Goal: Information Seeking & Learning: Learn about a topic

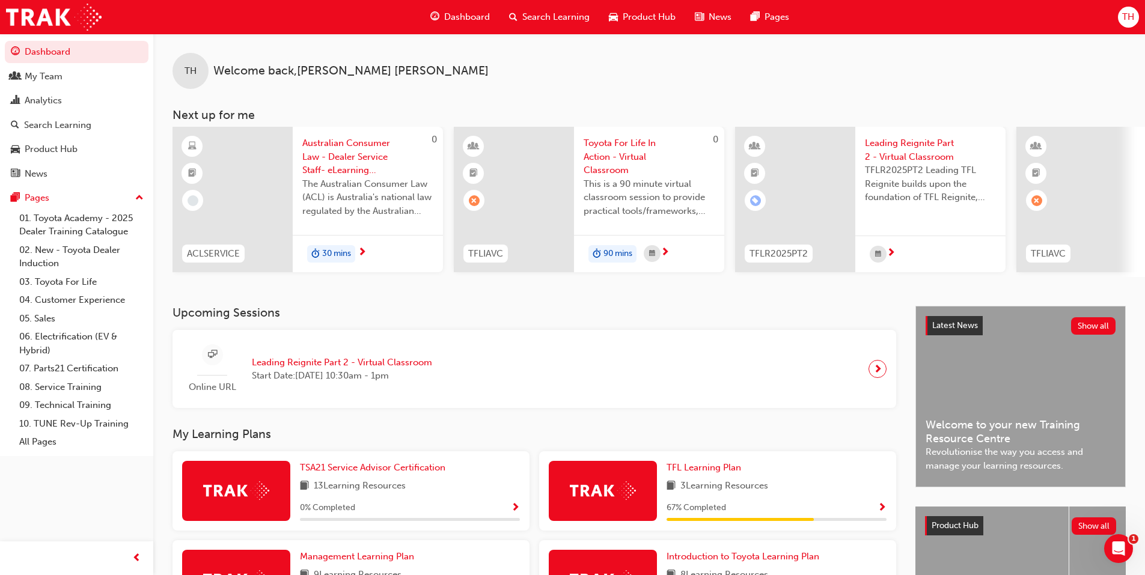
scroll to position [75, 0]
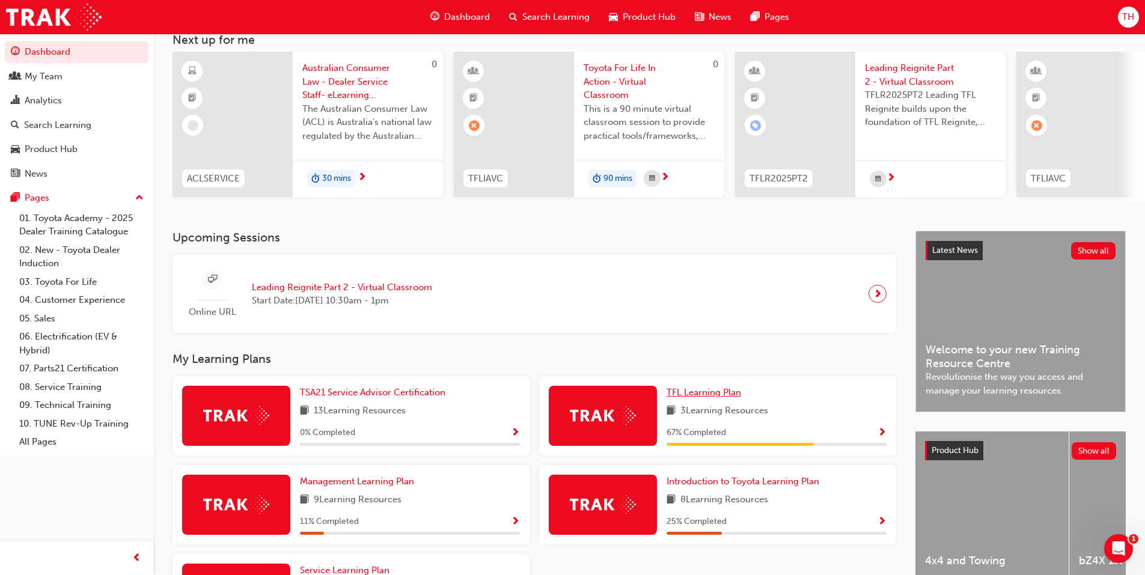
click at [712, 397] on span "TFL Learning Plan" at bounding box center [703, 392] width 75 height 11
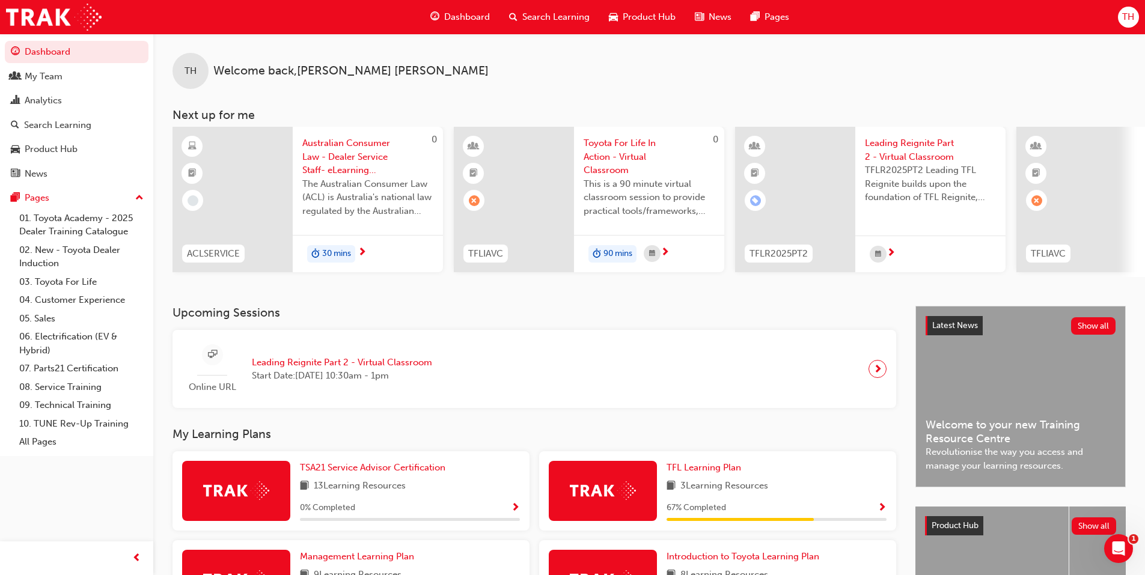
scroll to position [197, 0]
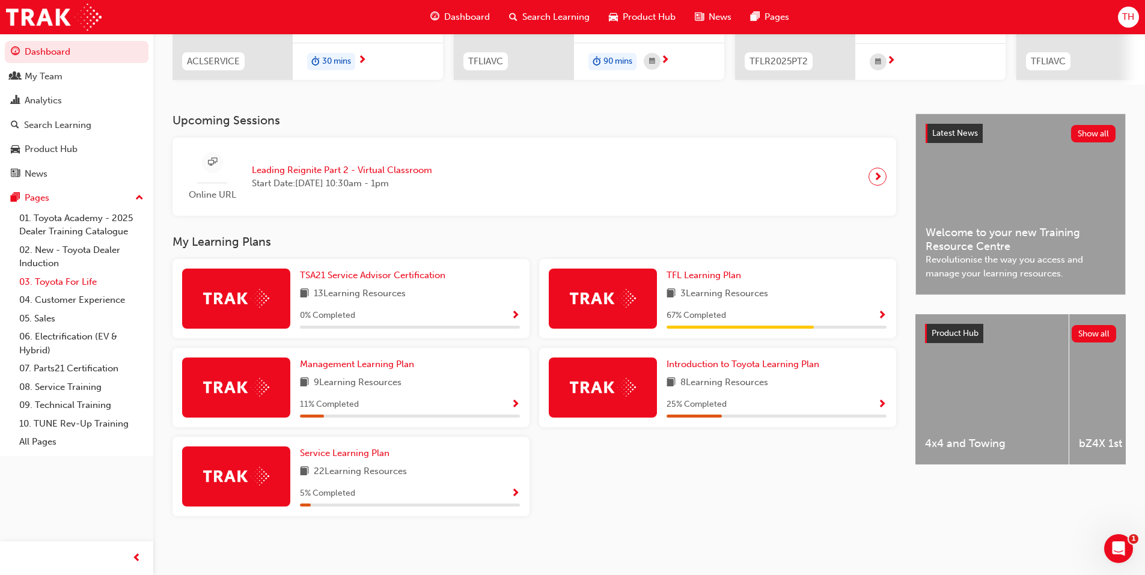
click at [64, 285] on link "03. Toyota For Life" at bounding box center [81, 282] width 134 height 19
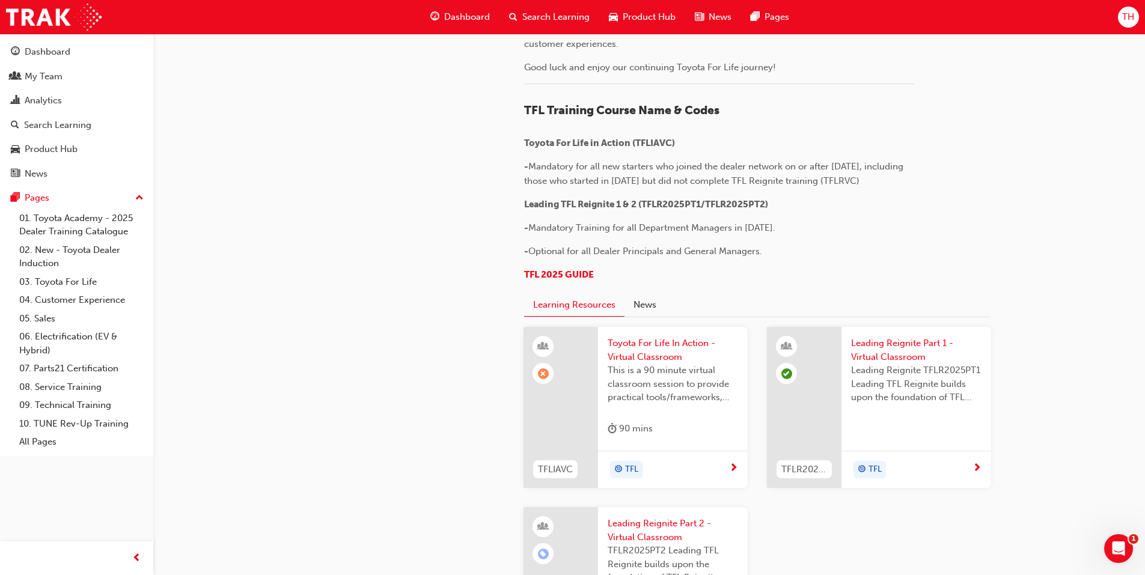
scroll to position [439, 0]
